Goal: Task Accomplishment & Management: Manage account settings

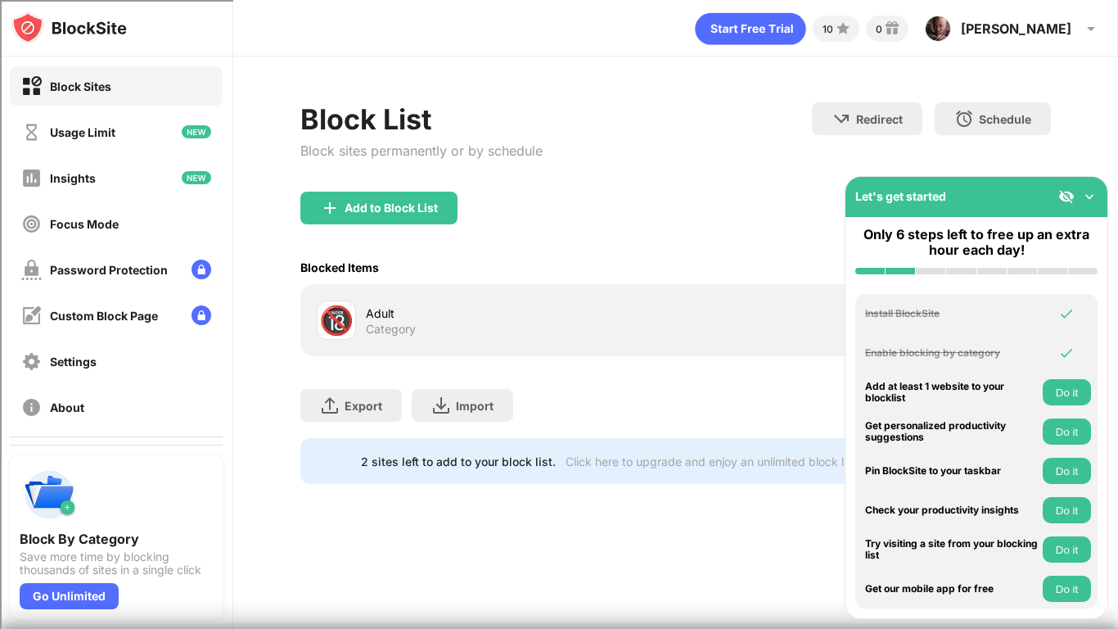
click at [382, 226] on div "Add to Block List" at bounding box center [675, 221] width 751 height 59
click at [365, 216] on div "Add to Block List" at bounding box center [378, 208] width 157 height 33
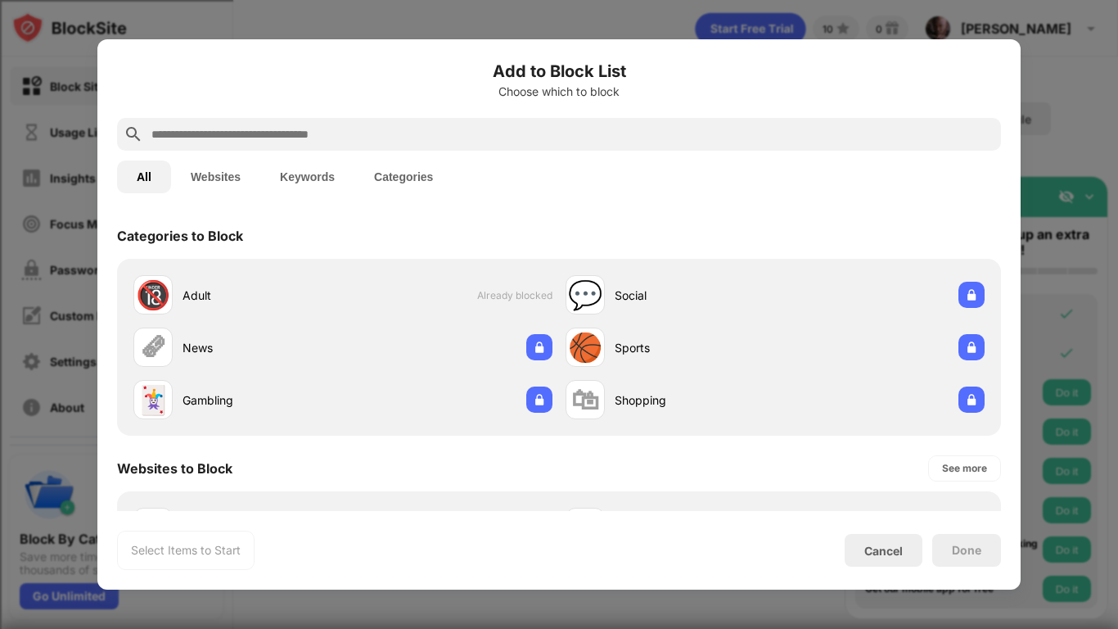
click at [308, 136] on input "text" at bounding box center [572, 134] width 845 height 20
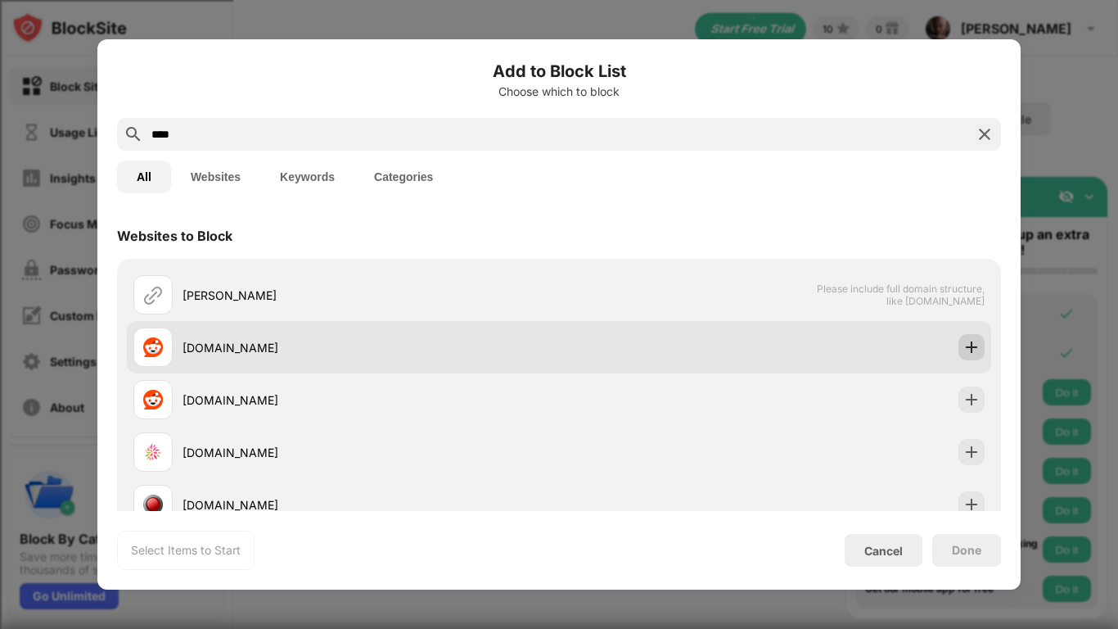
type input "****"
click at [973, 337] on div at bounding box center [972, 347] width 26 height 26
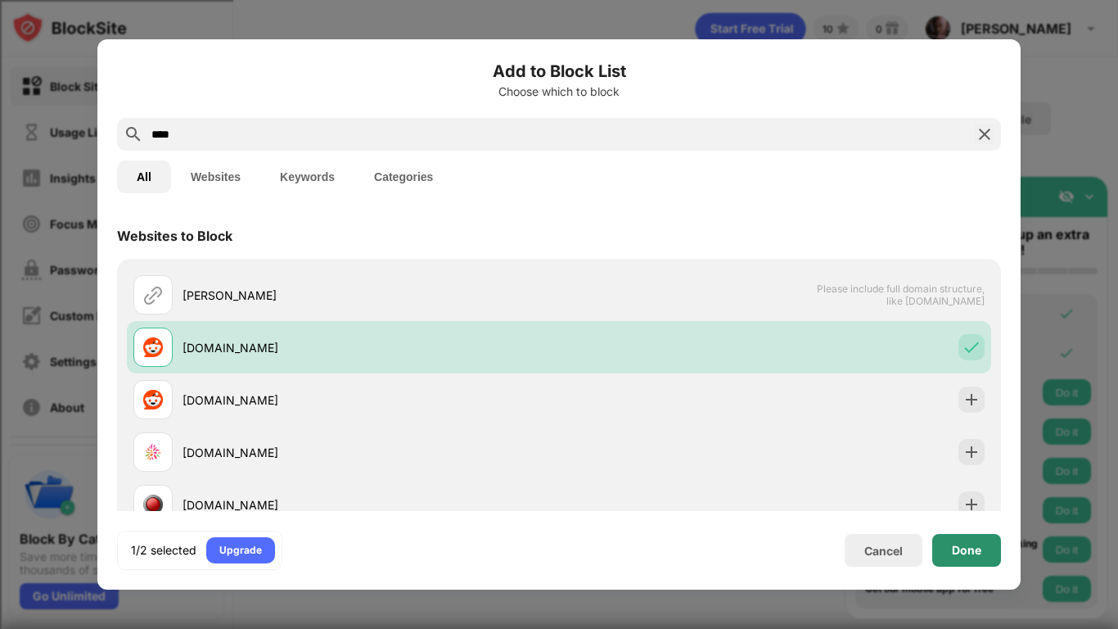
click at [957, 548] on div "Done" at bounding box center [966, 550] width 29 height 13
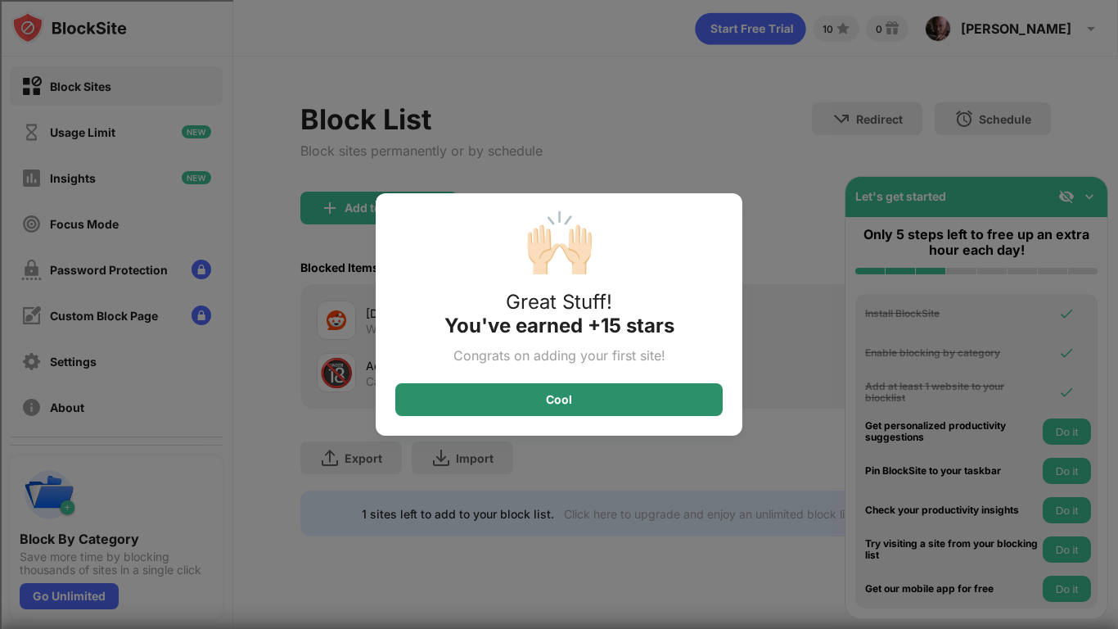
click at [613, 402] on div "Cool" at bounding box center [558, 399] width 327 height 33
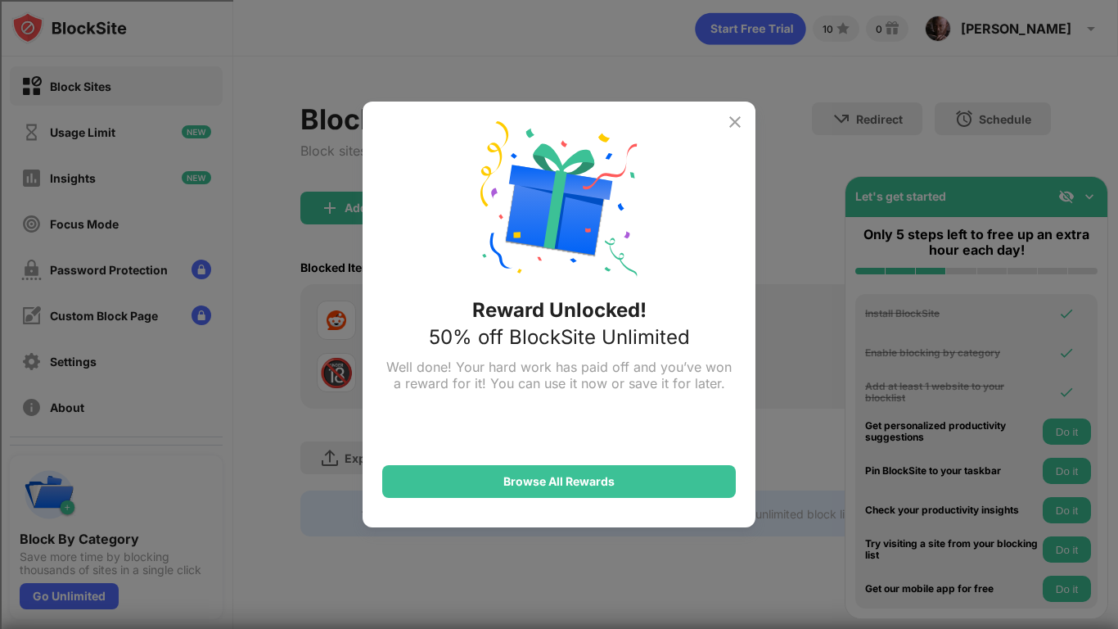
click at [728, 119] on img at bounding box center [735, 122] width 20 height 20
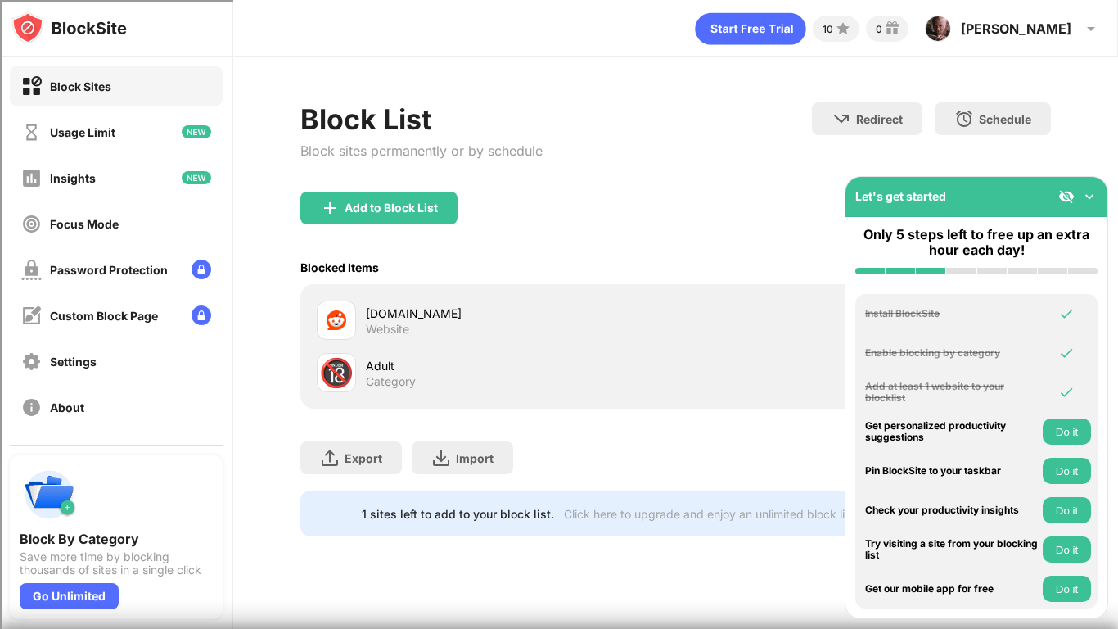
click at [1090, 198] on img at bounding box center [1089, 196] width 16 height 16
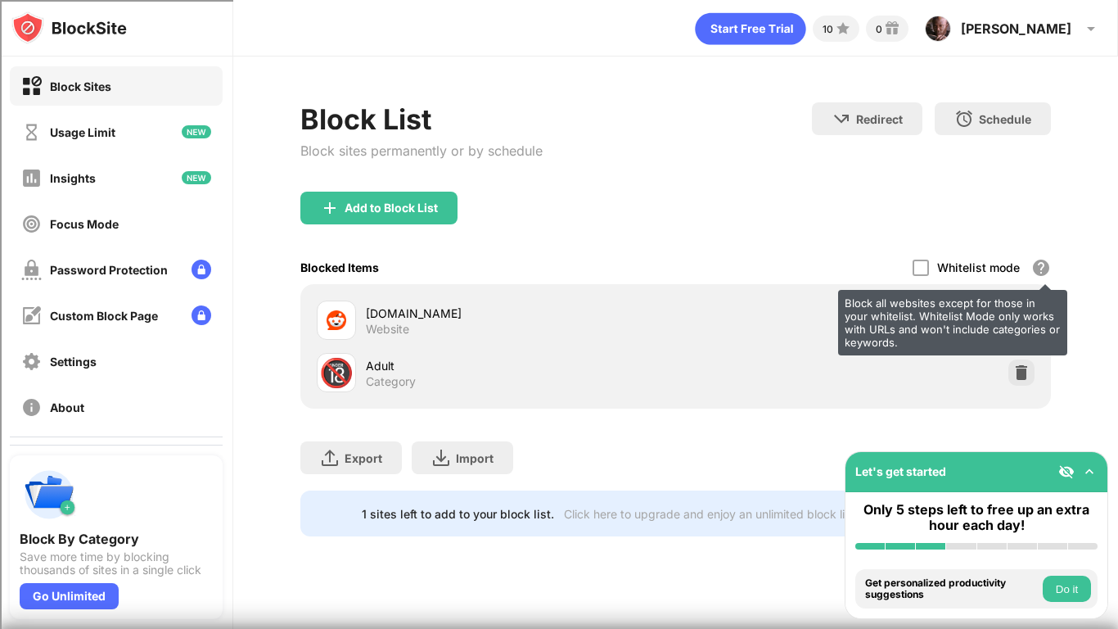
click at [1041, 273] on div "Block all websites except for those in your whitelist. Whitelist Mode only work…" at bounding box center [1042, 268] width 20 height 20
